Goal: Task Accomplishment & Management: Use online tool/utility

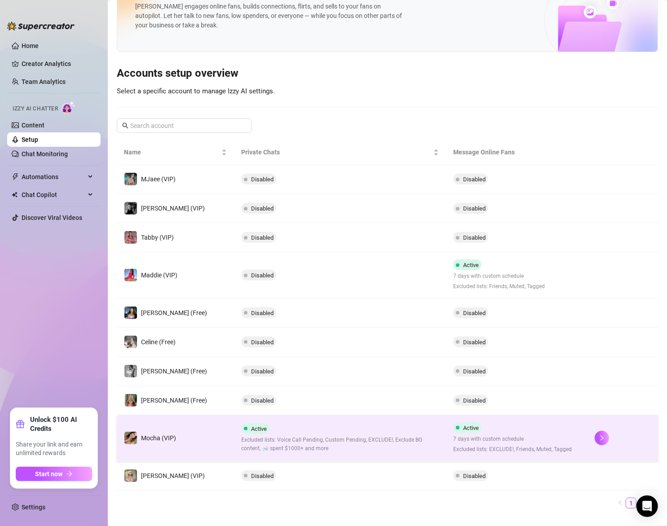
scroll to position [46, 0]
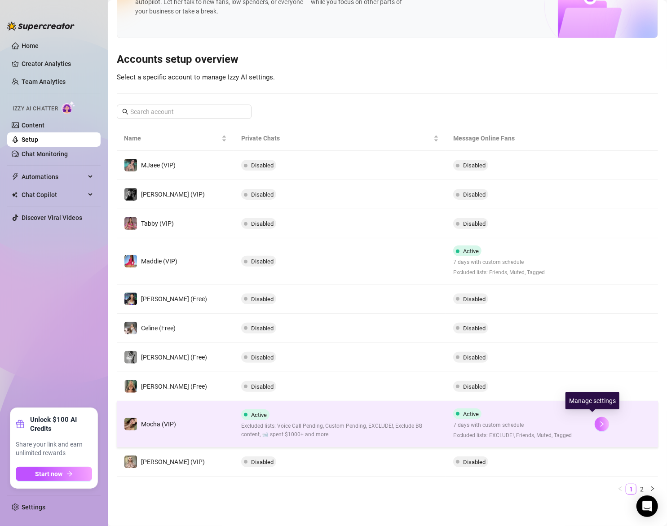
click at [595, 427] on button "button" at bounding box center [602, 424] width 14 height 14
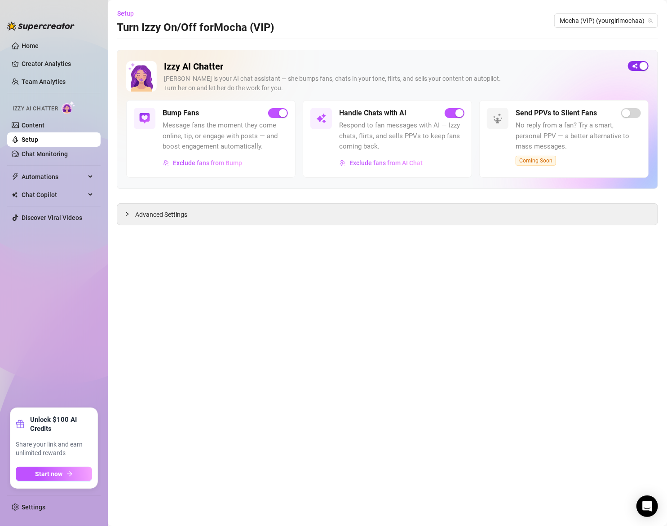
click at [633, 68] on span "button" at bounding box center [638, 66] width 21 height 10
click at [46, 154] on link "Chat Monitoring" at bounding box center [45, 153] width 46 height 7
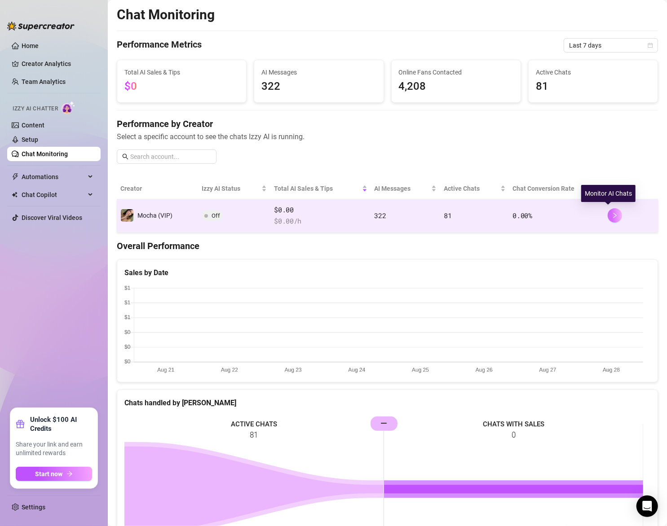
click at [613, 214] on button "button" at bounding box center [615, 215] width 14 height 14
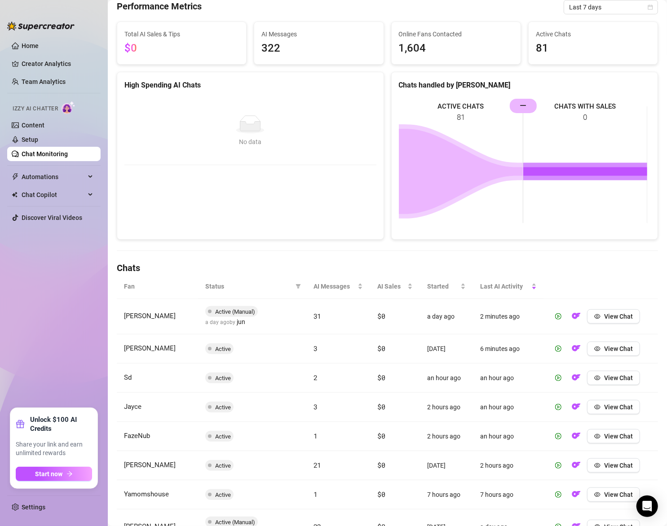
scroll to position [119, 0]
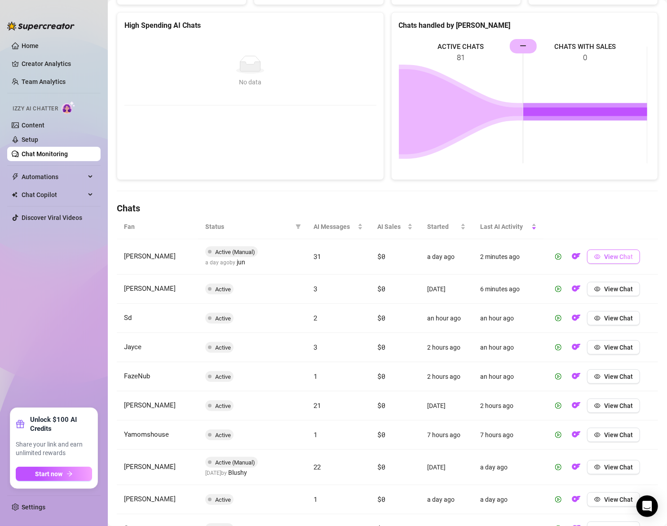
click at [611, 259] on span "View Chat" at bounding box center [618, 256] width 29 height 7
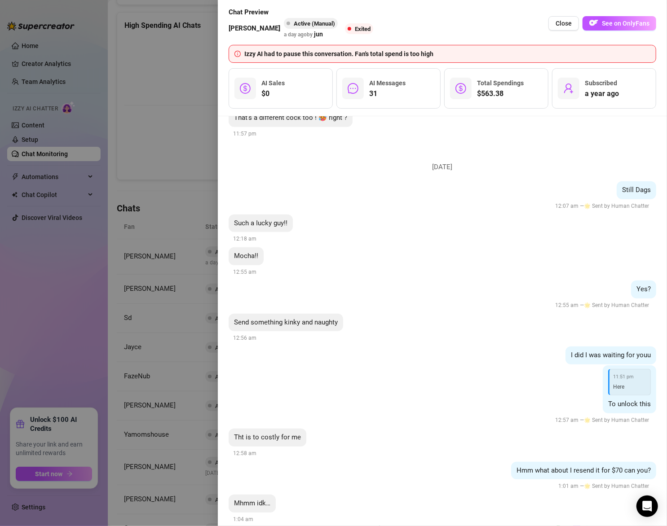
scroll to position [4311, 0]
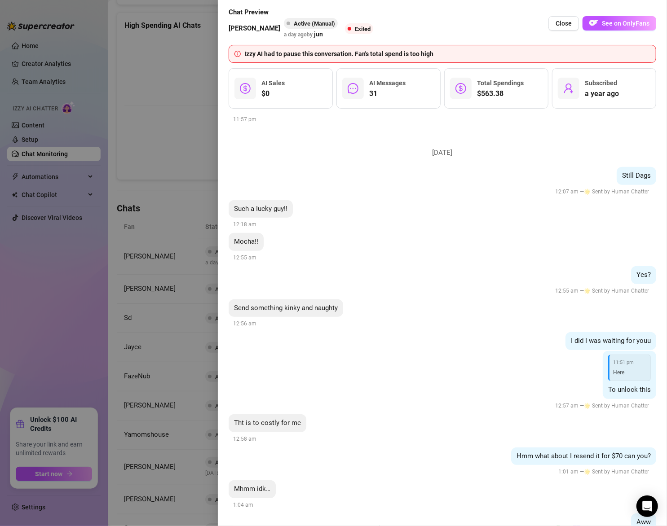
click at [566, 25] on span "Close" at bounding box center [563, 23] width 16 height 7
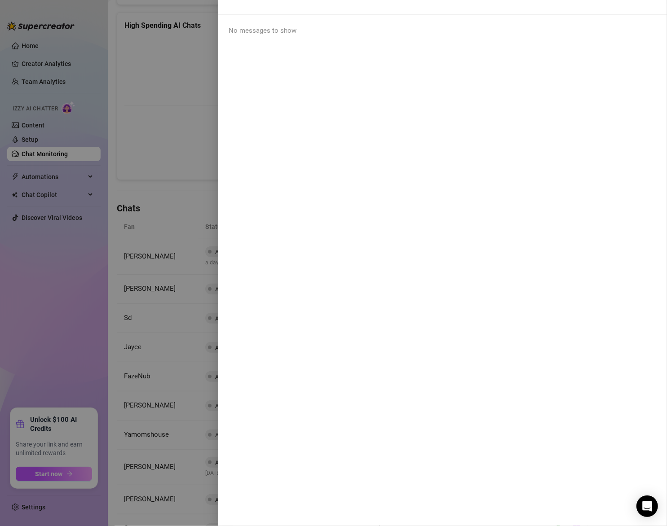
scroll to position [0, 0]
